Goal: Information Seeking & Learning: Learn about a topic

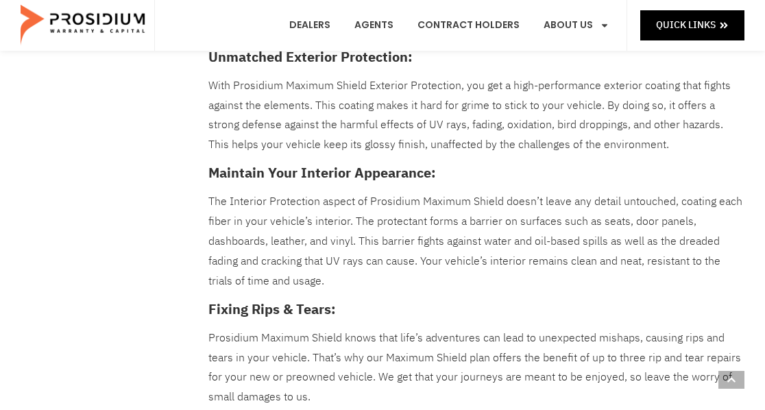
scroll to position [579, 0]
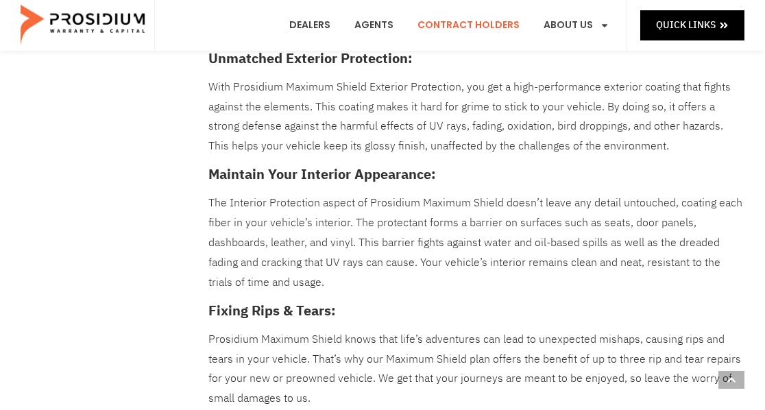
click at [474, 30] on link "Contract Holders" at bounding box center [468, 25] width 123 height 51
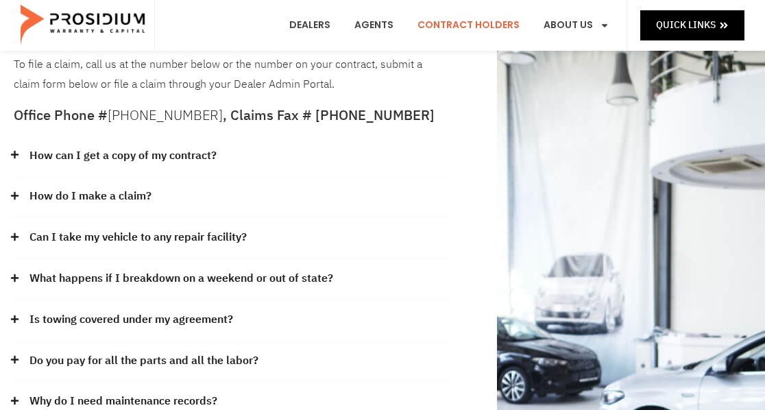
scroll to position [122, 0]
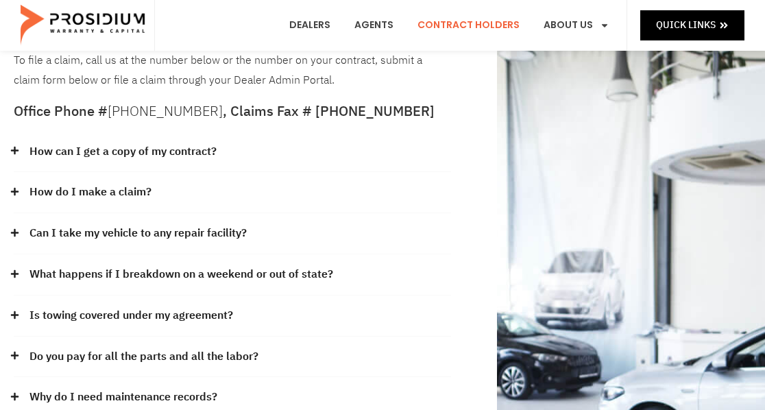
click at [158, 219] on div "Can I take my vehicle to any repair facility?" at bounding box center [232, 233] width 437 height 41
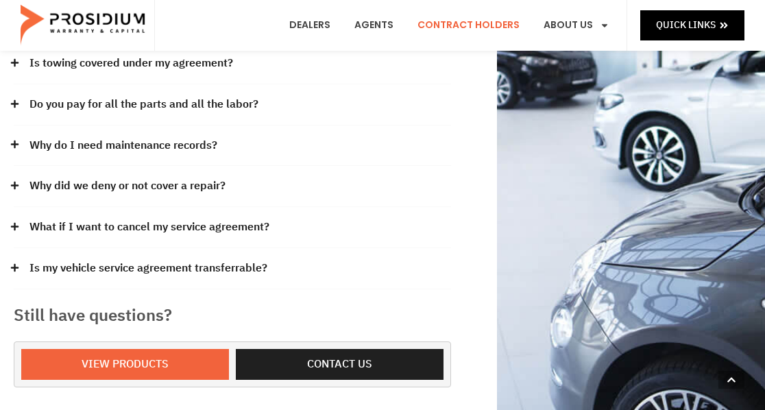
scroll to position [489, 0]
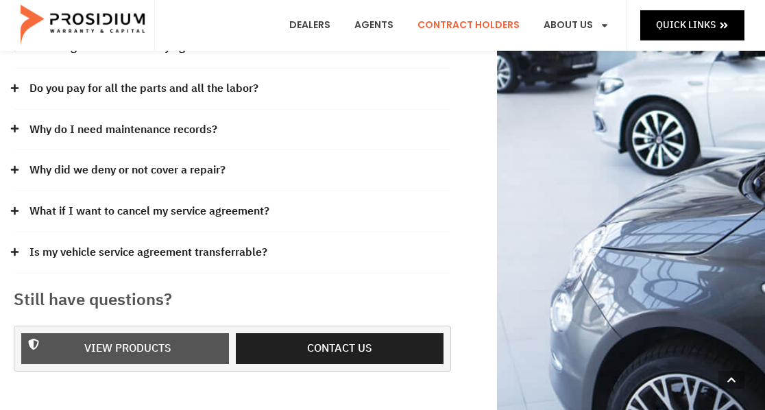
click at [174, 339] on span "View Products" at bounding box center [128, 349] width 172 height 20
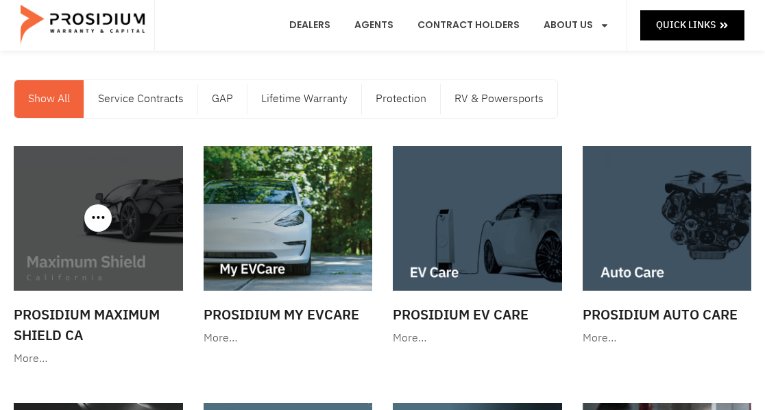
scroll to position [62, 0]
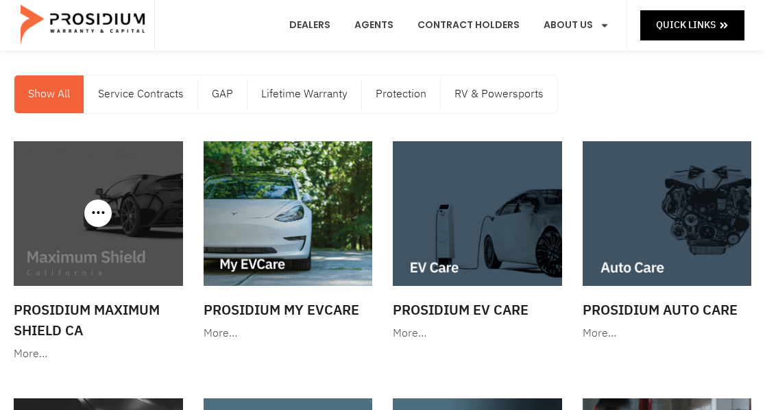
click at [32, 350] on div "More…" at bounding box center [98, 354] width 169 height 20
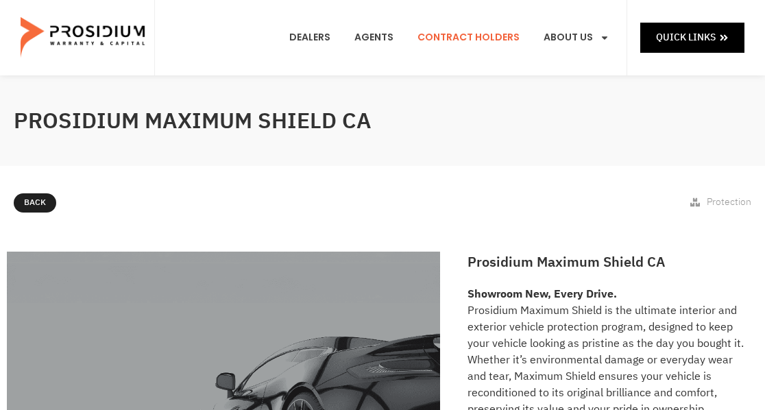
click at [478, 36] on link "Contract Holders" at bounding box center [468, 37] width 123 height 51
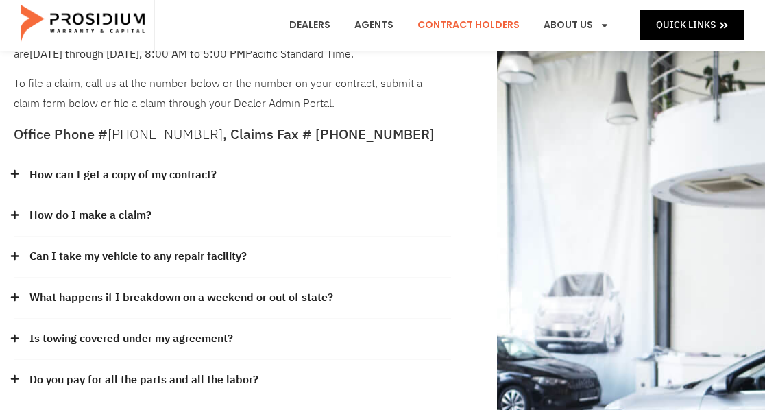
scroll to position [57, 0]
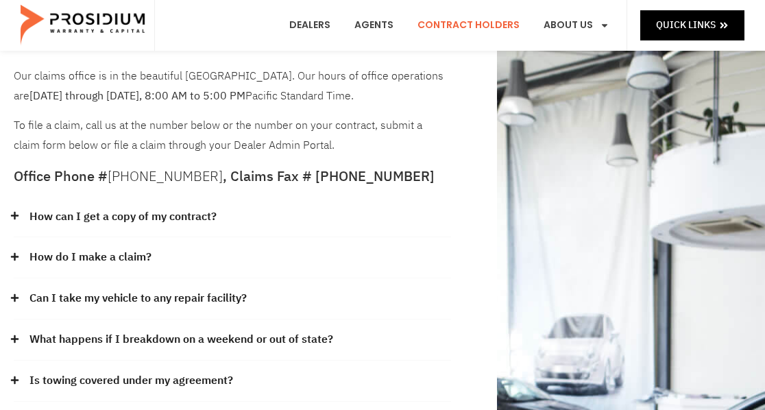
click at [464, 27] on link "Contract Holders" at bounding box center [468, 25] width 123 height 51
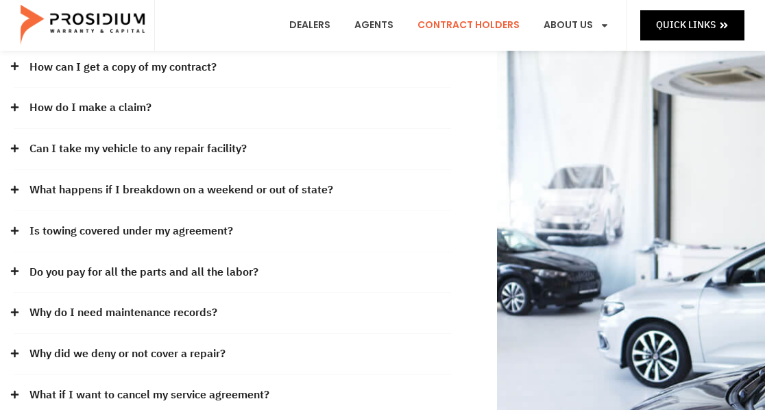
scroll to position [208, 0]
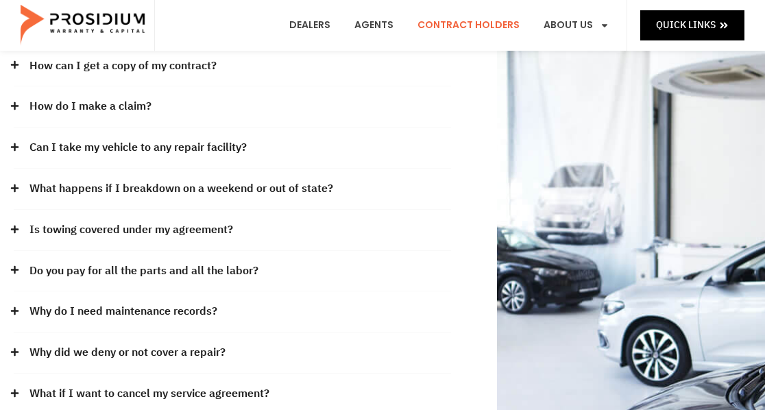
click at [138, 229] on link "Is towing covered under my agreement?" at bounding box center [131, 230] width 204 height 20
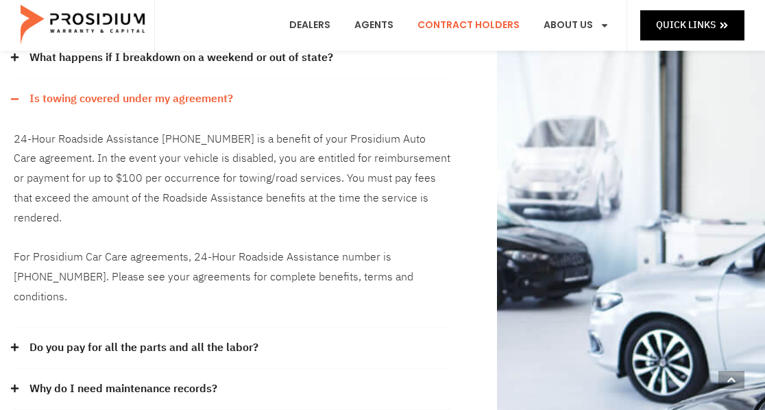
scroll to position [345, 0]
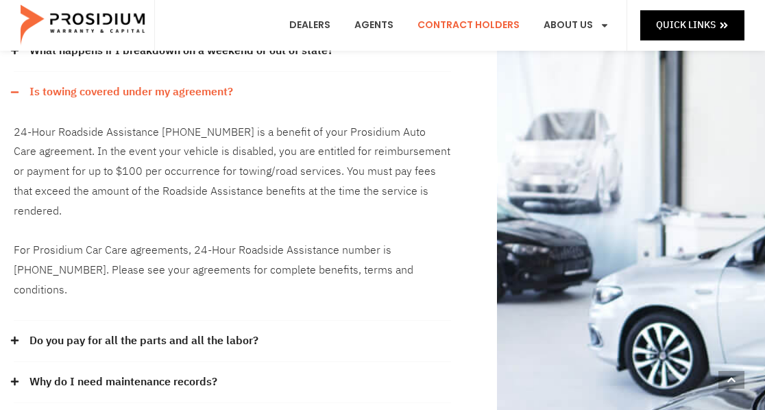
click at [226, 331] on link "Do you pay for all the parts and all the labor?" at bounding box center [143, 341] width 229 height 20
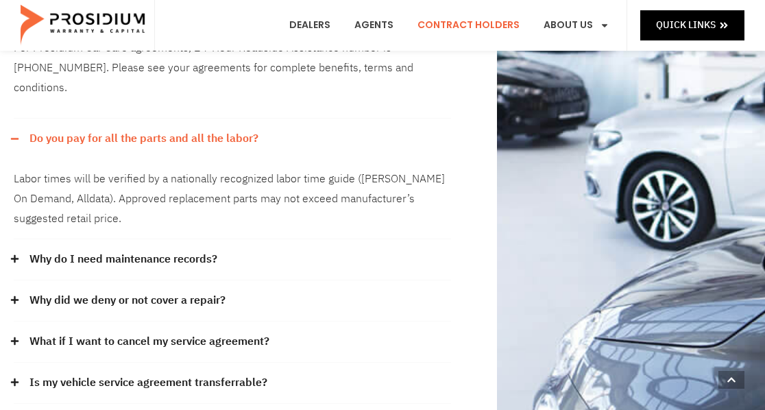
scroll to position [548, 0]
click at [198, 249] on link "Why do I need maintenance records?" at bounding box center [123, 259] width 188 height 20
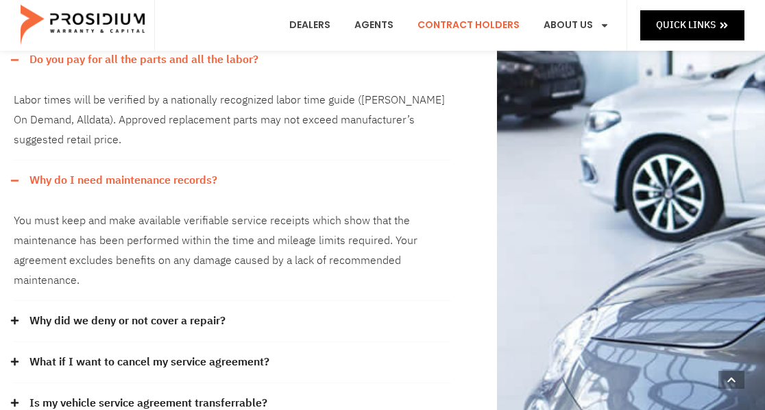
scroll to position [633, 0]
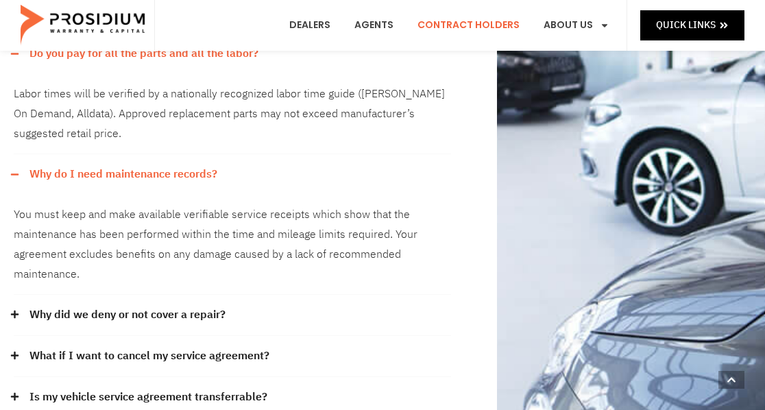
click at [194, 305] on link "Why did we deny or not cover a repair?" at bounding box center [127, 315] width 196 height 20
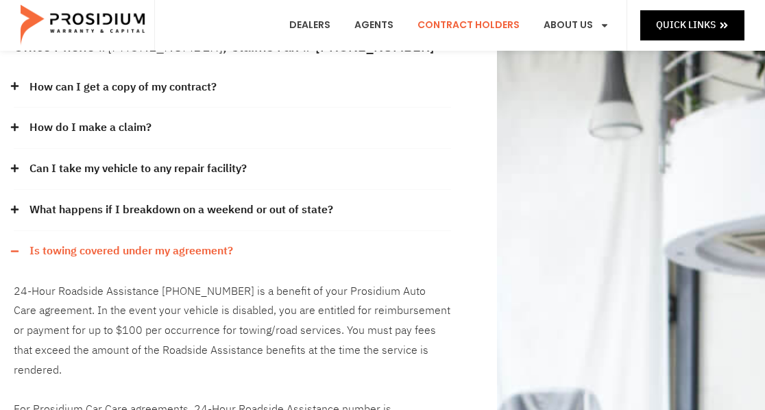
scroll to position [183, 0]
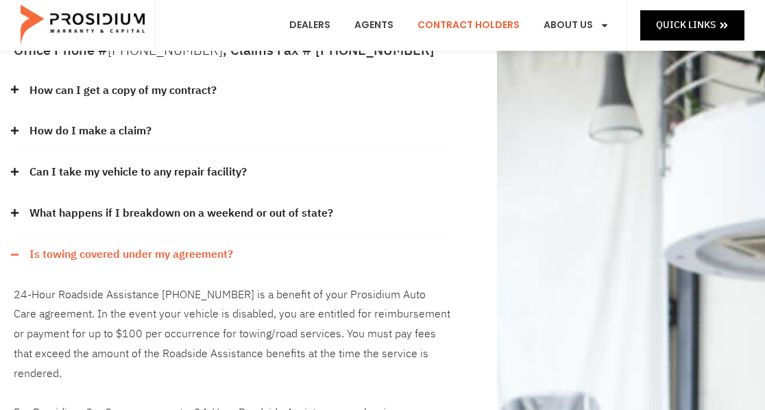
click at [175, 172] on link "Can I take my vehicle to any repair facility?" at bounding box center [137, 172] width 217 height 20
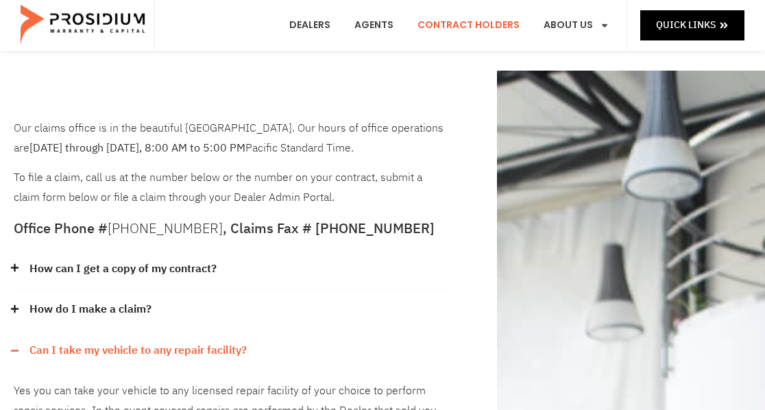
scroll to position [5, 0]
